Goal: Information Seeking & Learning: Learn about a topic

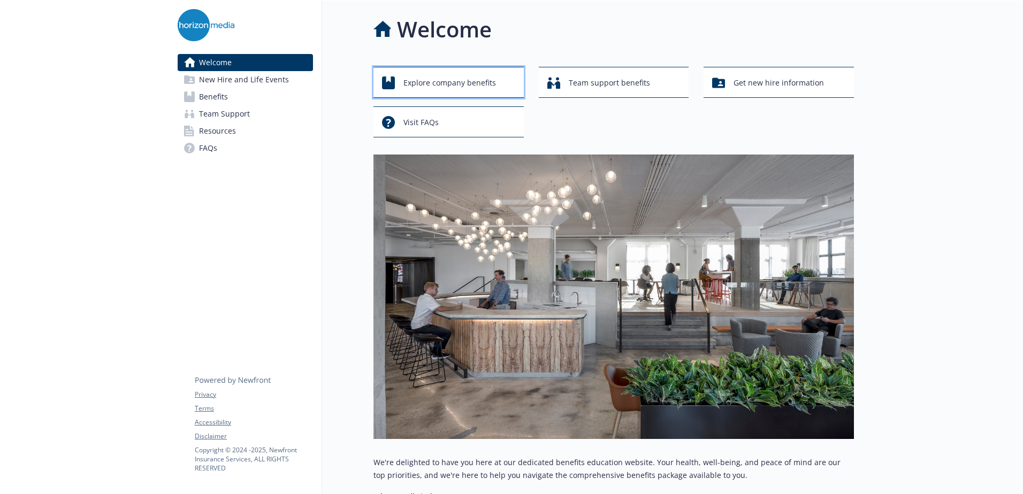
click at [434, 83] on span "Explore company benefits" at bounding box center [449, 83] width 93 height 20
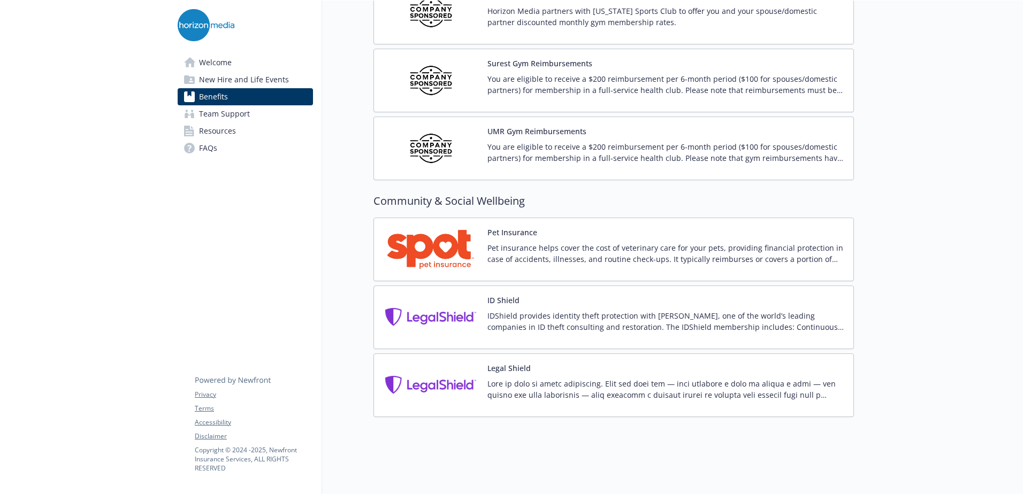
scroll to position [2686, 0]
click at [241, 109] on span "Team Support" at bounding box center [224, 113] width 51 height 17
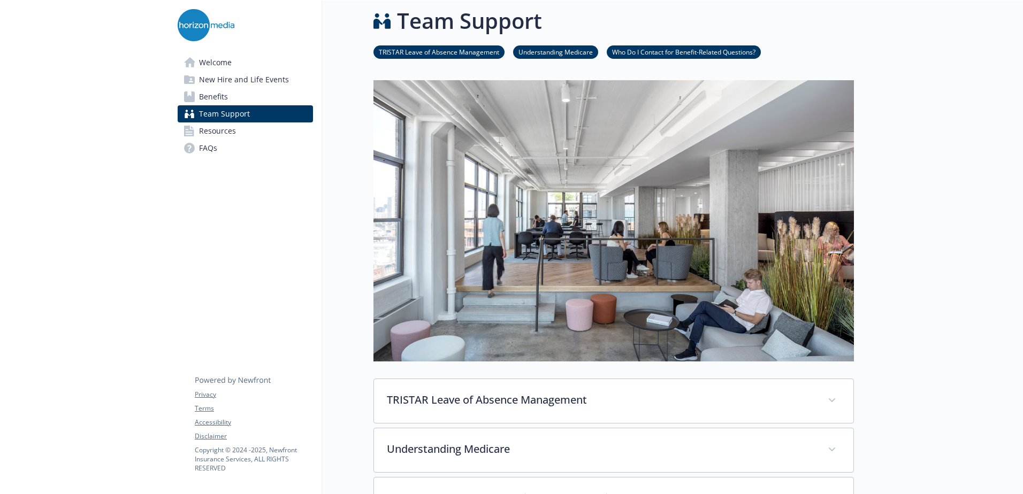
scroll to position [255, 0]
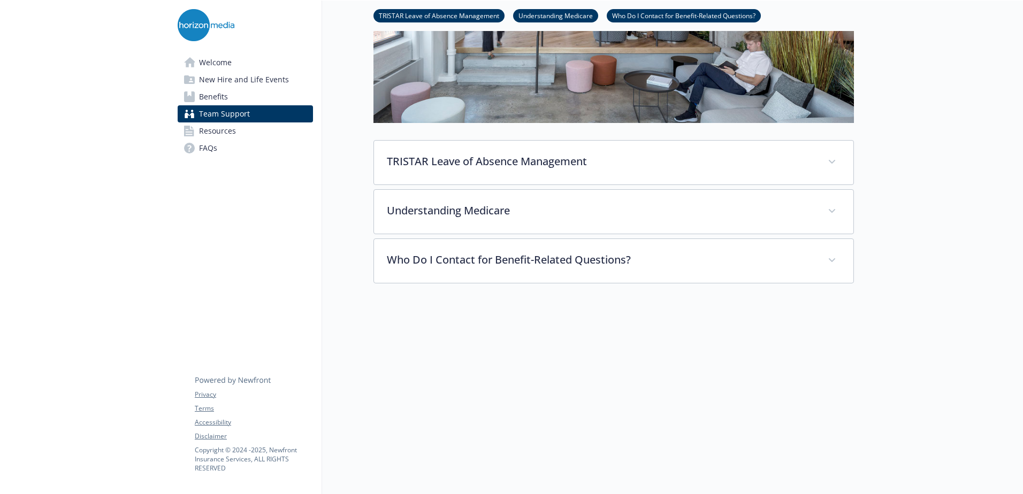
click at [222, 141] on link "FAQs" at bounding box center [245, 148] width 135 height 17
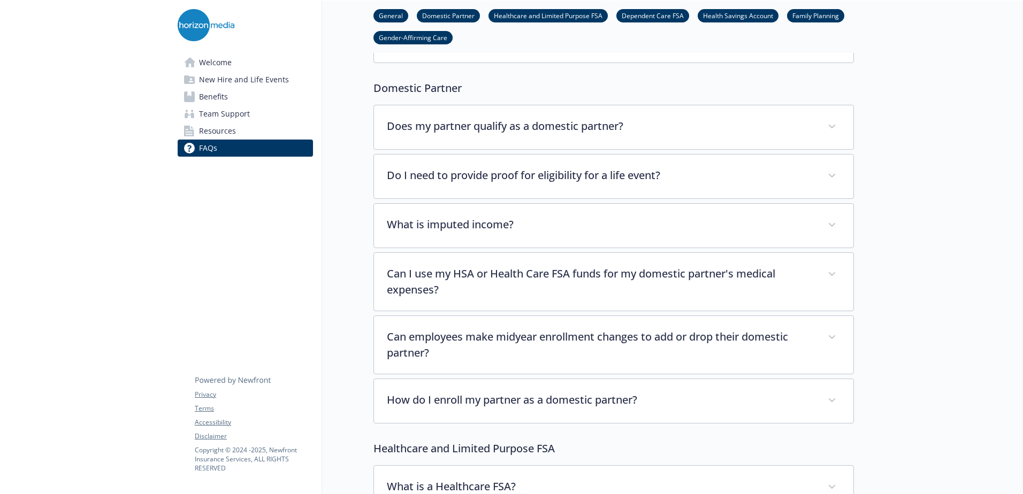
scroll to position [375, 0]
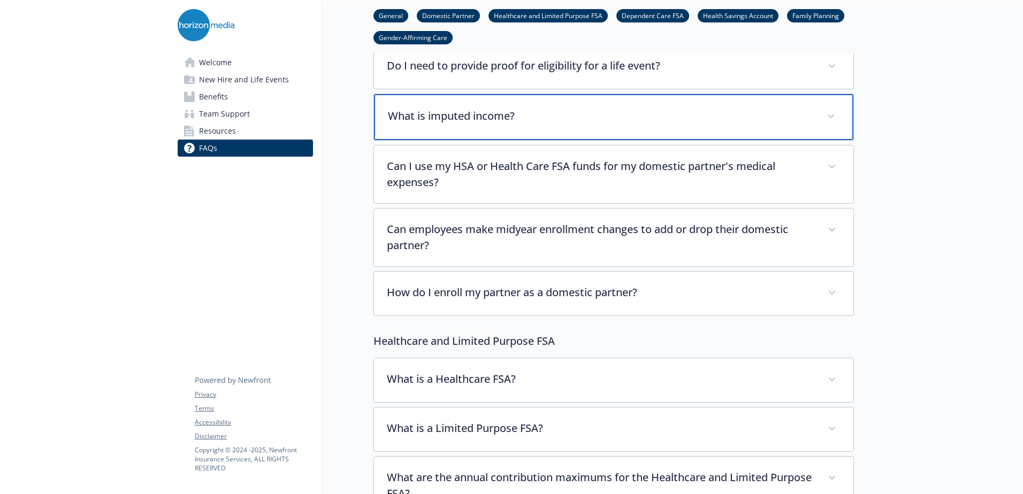
click at [833, 120] on span at bounding box center [830, 116] width 17 height 17
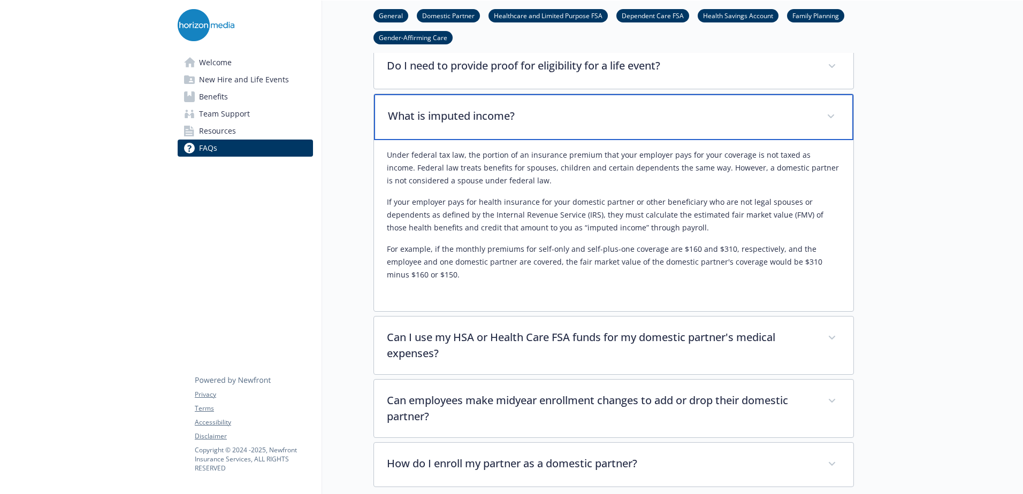
click at [833, 120] on span at bounding box center [830, 116] width 17 height 17
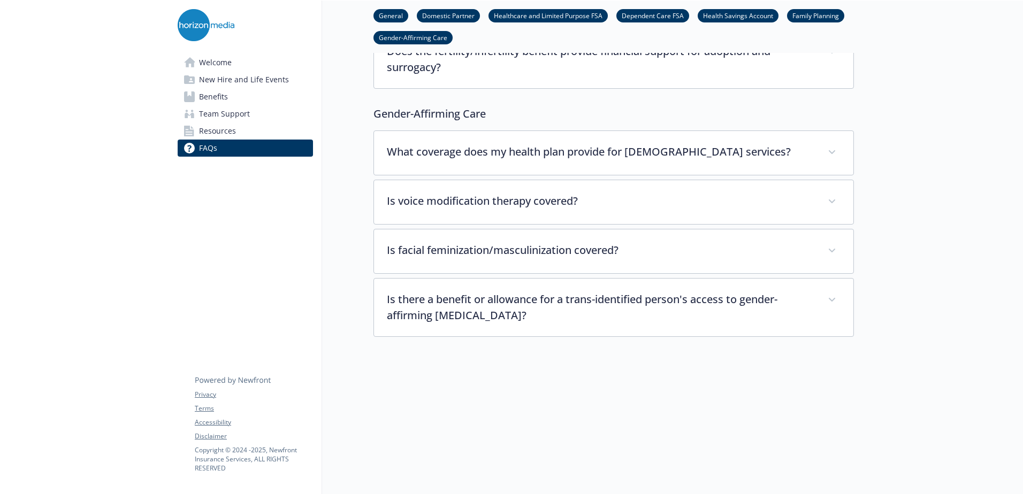
scroll to position [3197, 0]
